Goal: Transaction & Acquisition: Purchase product/service

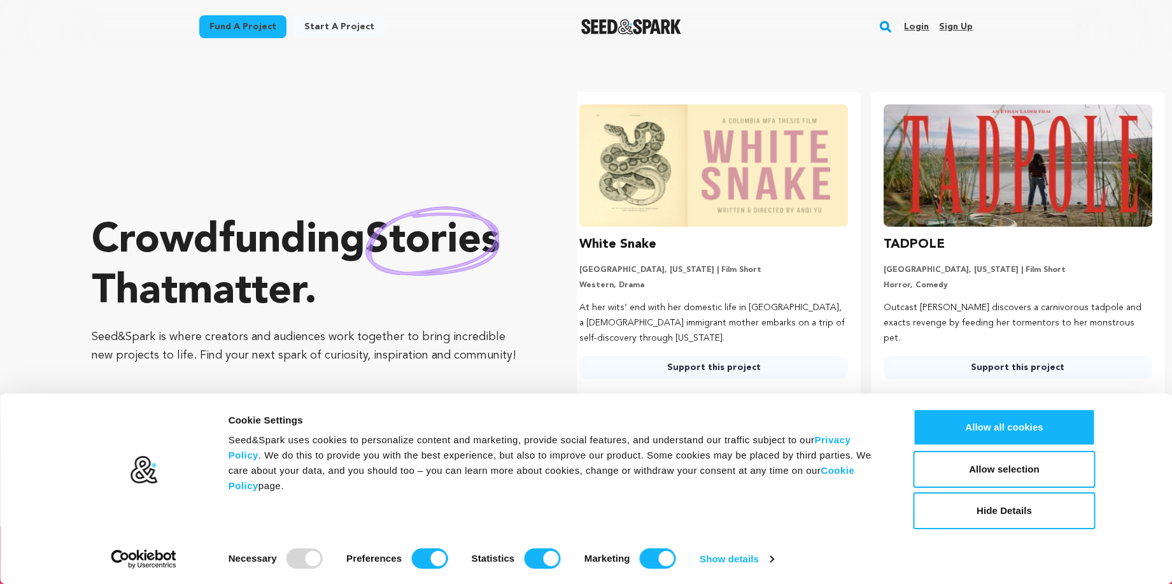
scroll to position [0, 314]
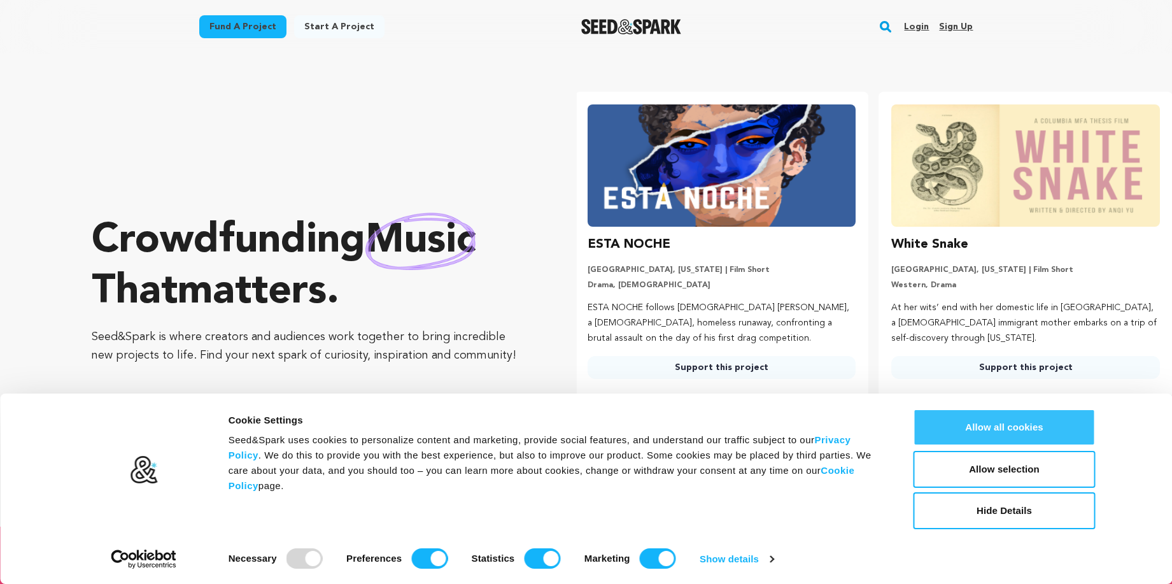
click at [1007, 430] on button "Allow all cookies" at bounding box center [1004, 427] width 182 height 37
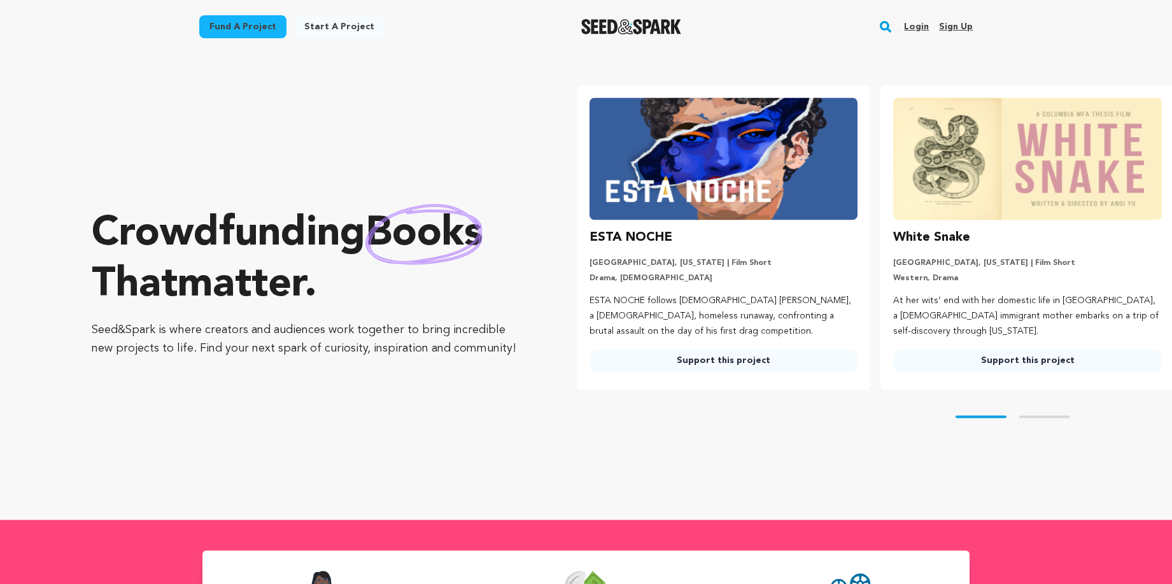
scroll to position [10, 0]
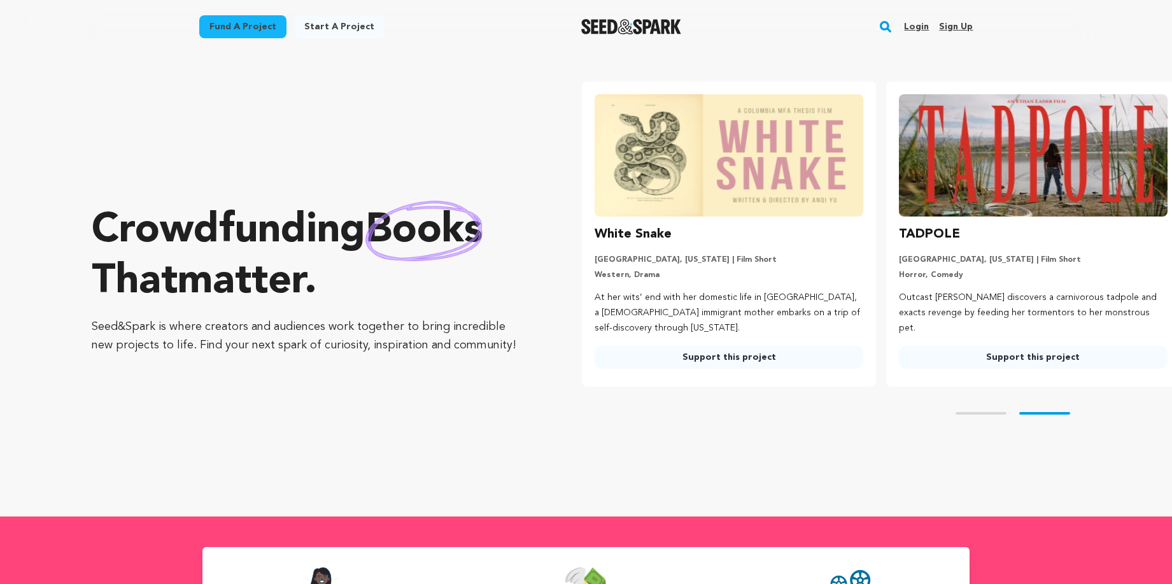
click at [885, 24] on rect "button" at bounding box center [885, 26] width 15 height 15
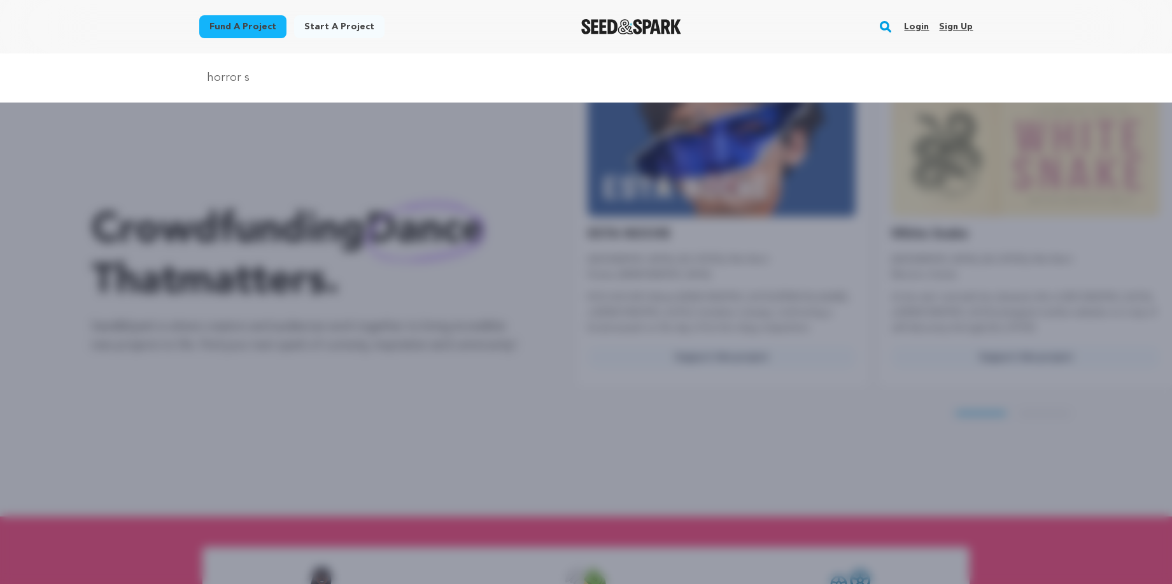
scroll to position [0, 0]
type input "horror short"
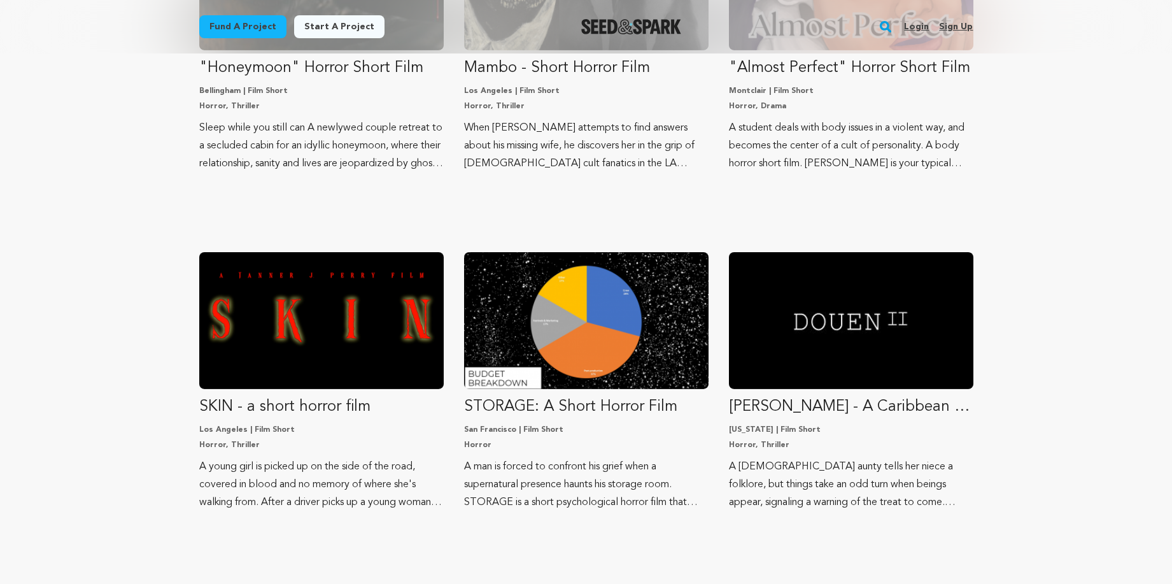
scroll to position [295, 0]
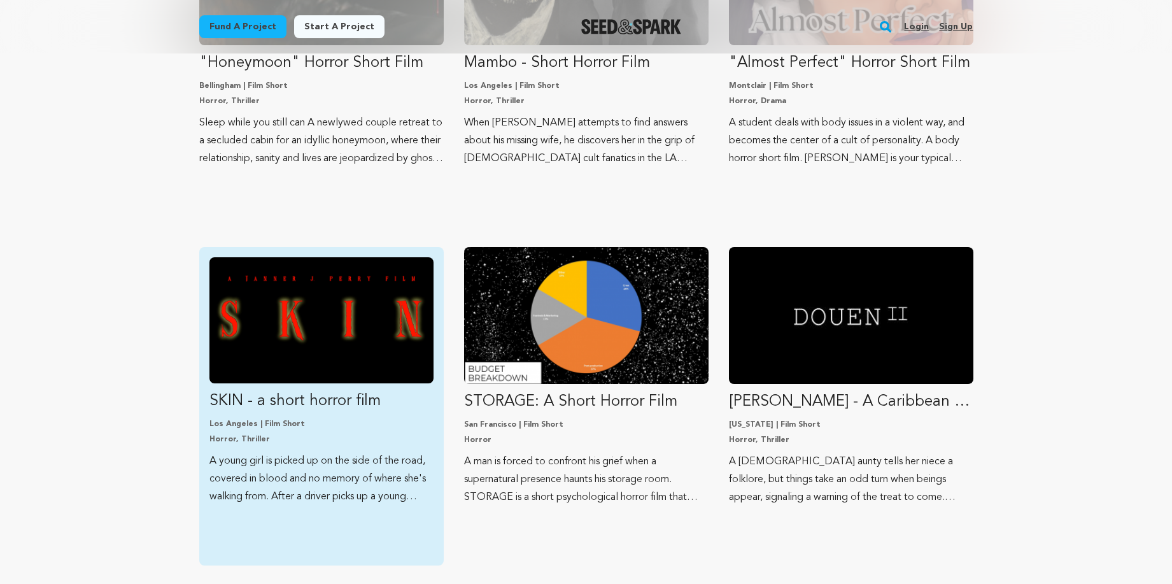
click at [295, 356] on img "Fund SKIN - a short horror film" at bounding box center [321, 320] width 224 height 126
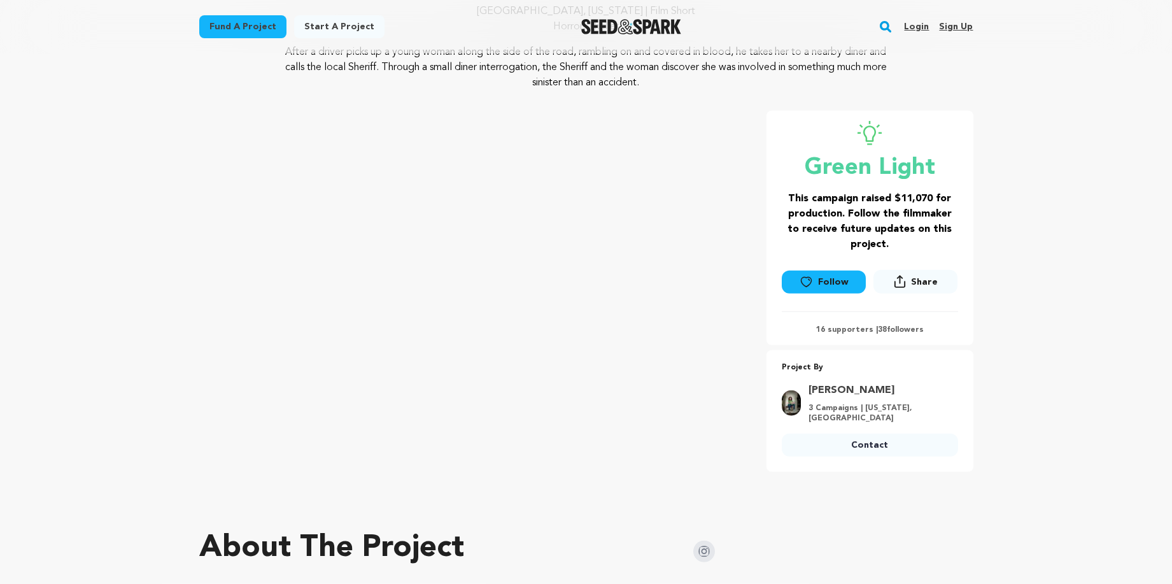
scroll to position [143, 0]
